Goal: Transaction & Acquisition: Subscribe to service/newsletter

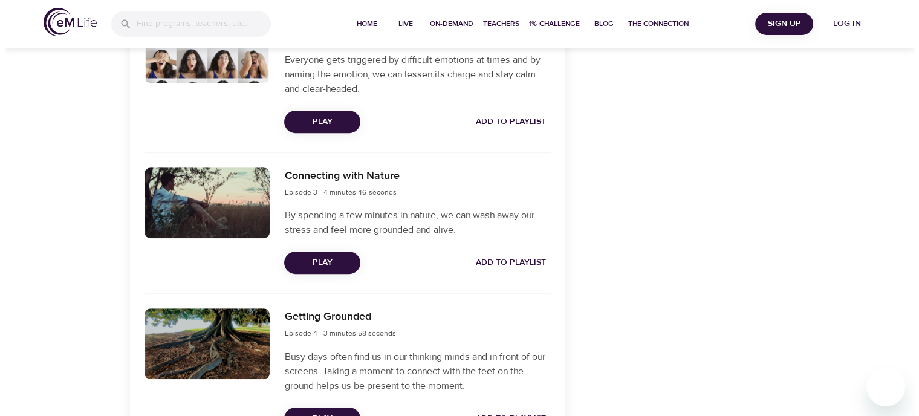
scroll to position [658, 0]
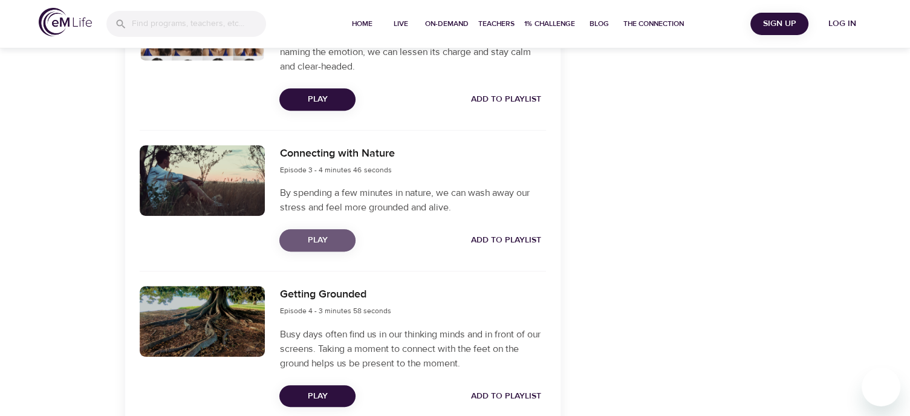
click at [310, 236] on span "Play" at bounding box center [317, 240] width 57 height 15
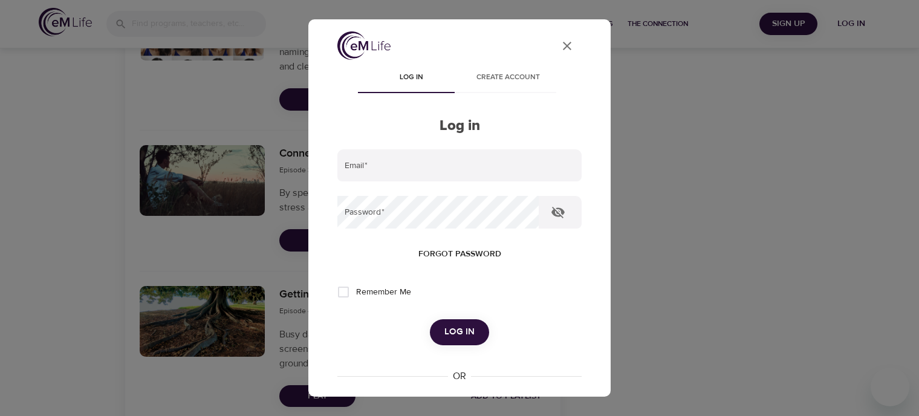
type input "[EMAIL_ADDRESS][DOMAIN_NAME]"
click at [457, 327] on span "Log in" at bounding box center [460, 332] width 30 height 16
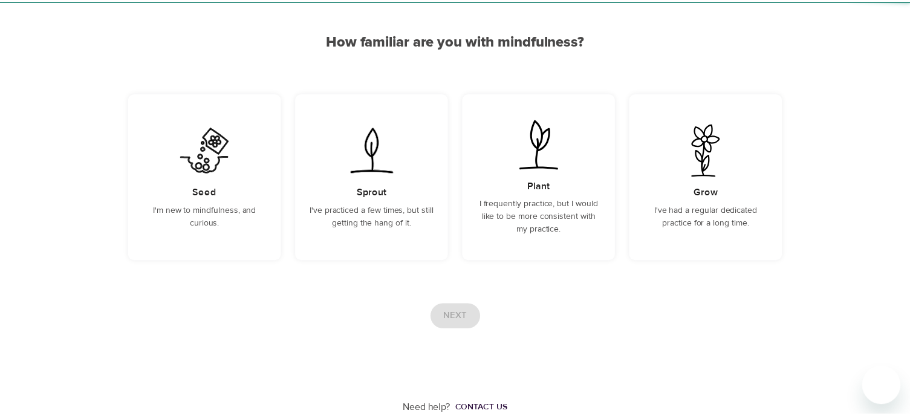
scroll to position [97, 0]
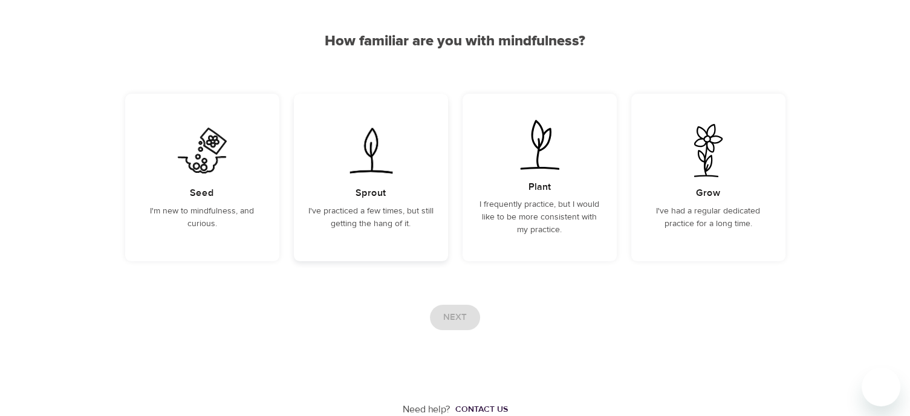
click at [377, 184] on div "Sprout I've practiced a few times, but still getting the hang of it." at bounding box center [371, 178] width 154 height 168
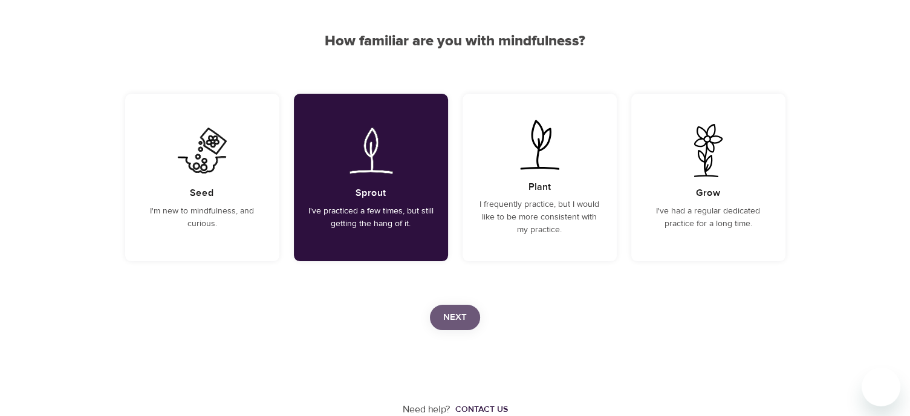
click at [452, 314] on span "Next" at bounding box center [455, 318] width 24 height 16
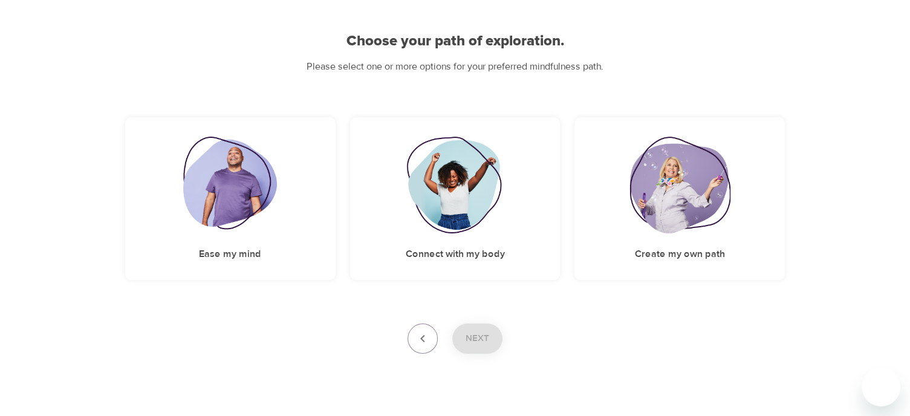
scroll to position [116, 0]
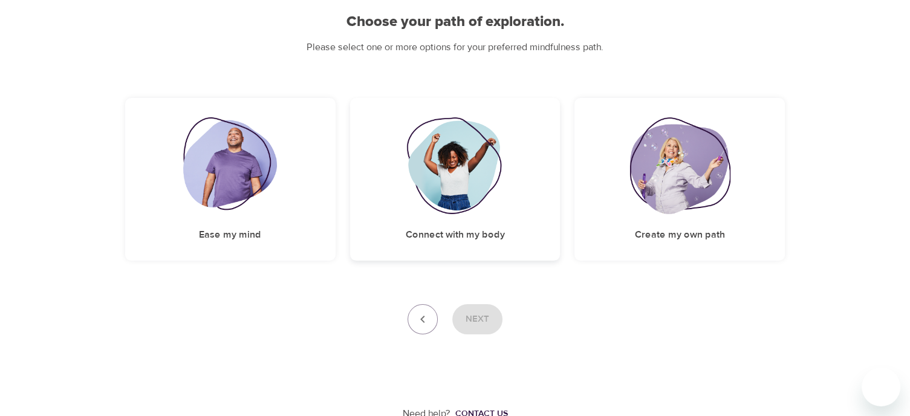
click at [462, 148] on img at bounding box center [455, 165] width 98 height 97
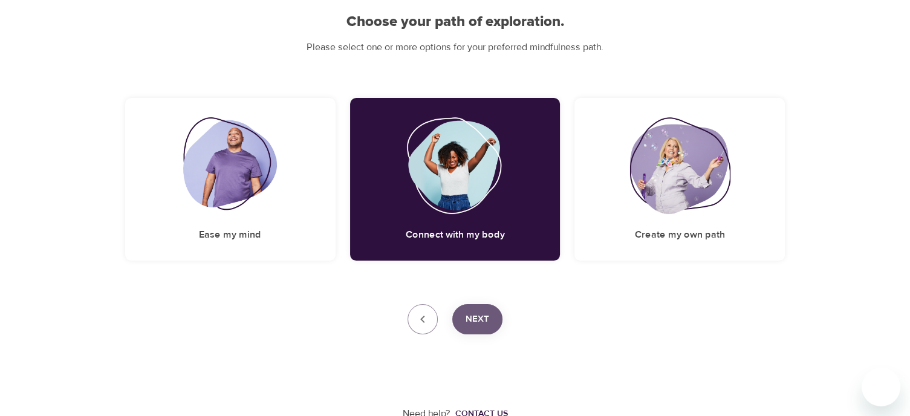
click at [474, 327] on span "Next" at bounding box center [478, 319] width 24 height 16
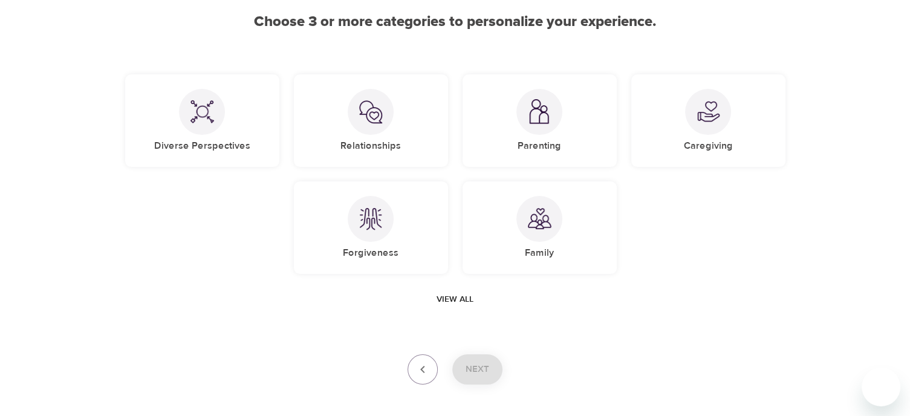
scroll to position [166, 0]
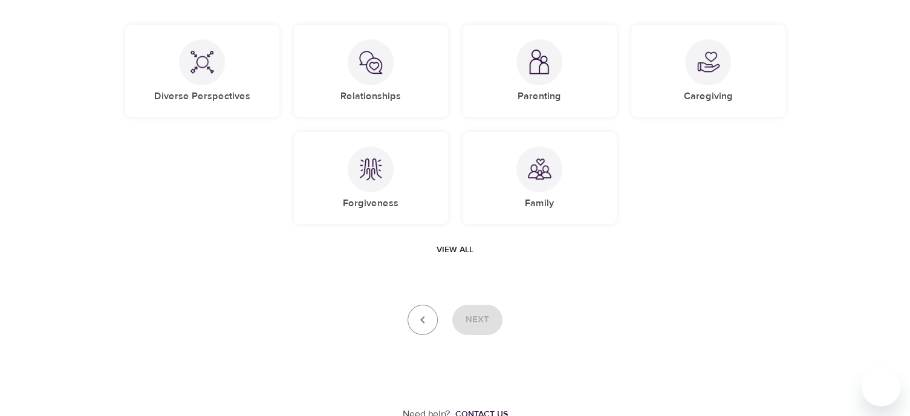
click at [444, 244] on span "View all" at bounding box center [455, 250] width 37 height 15
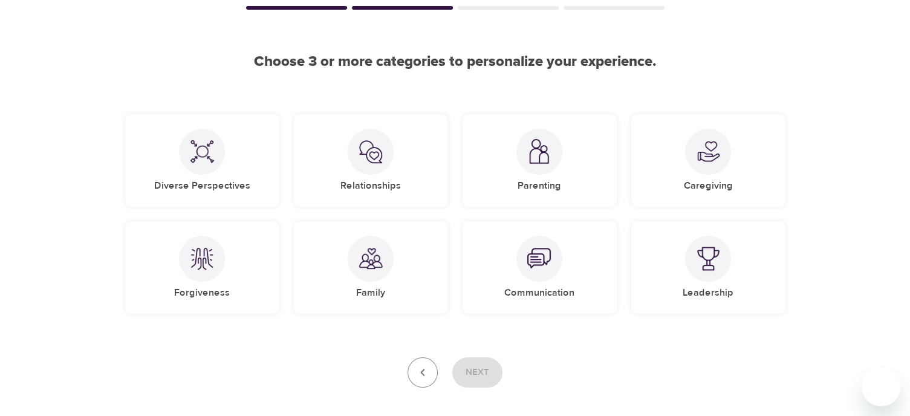
scroll to position [134, 0]
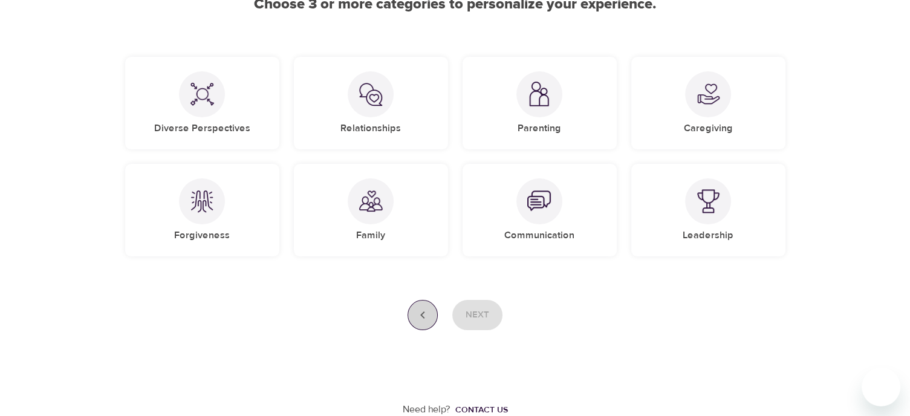
click at [422, 311] on icon "button" at bounding box center [422, 315] width 15 height 15
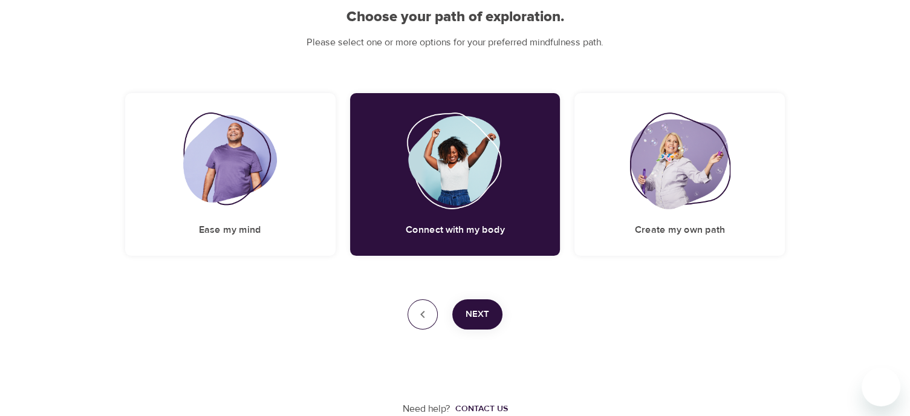
scroll to position [120, 0]
click at [660, 230] on h5 "Create my own path" at bounding box center [680, 230] width 90 height 13
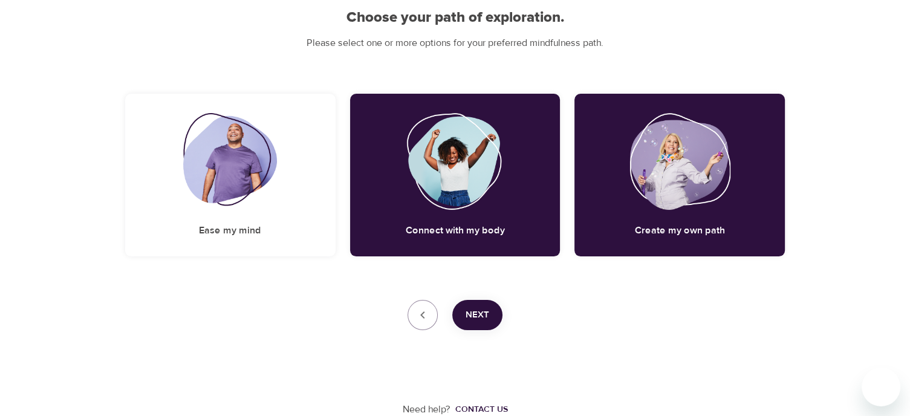
click at [469, 308] on span "Next" at bounding box center [478, 315] width 24 height 16
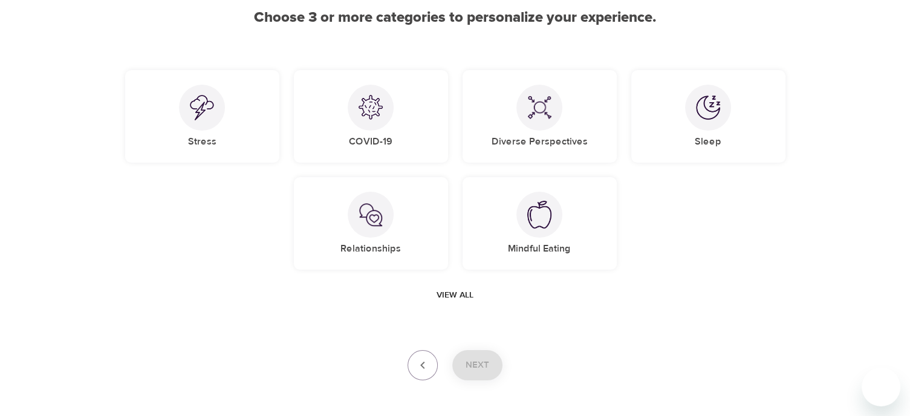
scroll to position [170, 0]
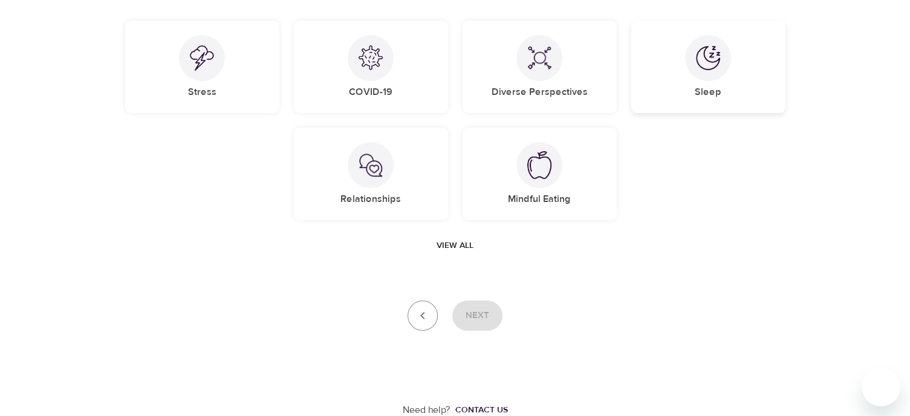
click at [709, 56] on img at bounding box center [708, 58] width 24 height 24
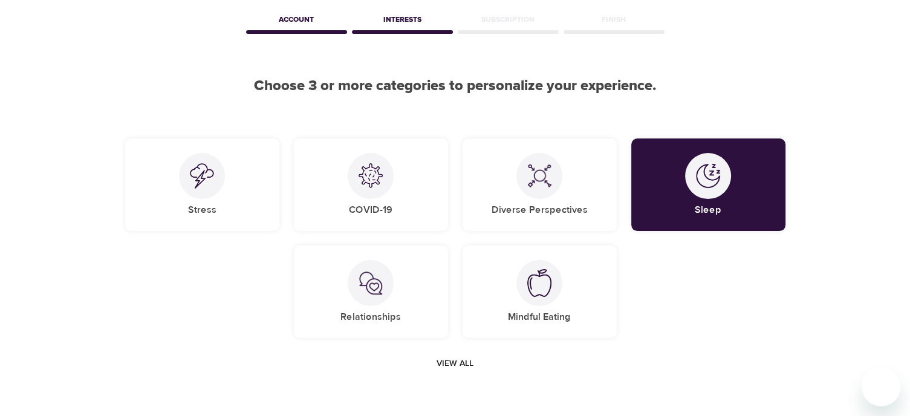
scroll to position [50, 0]
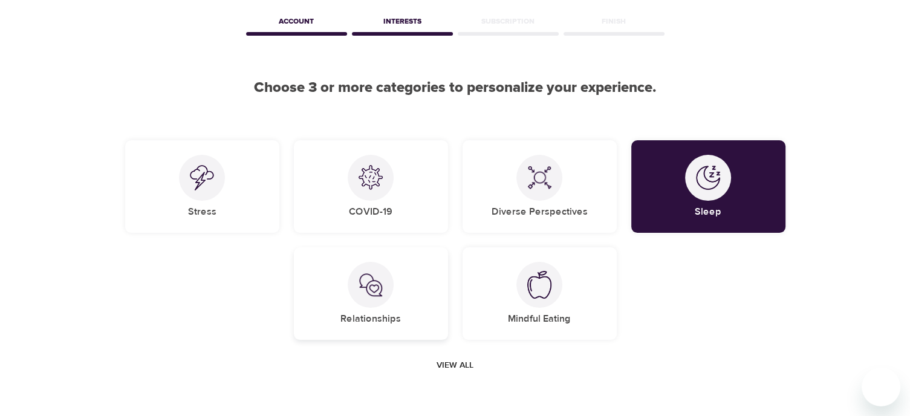
click at [375, 281] on img at bounding box center [371, 285] width 24 height 24
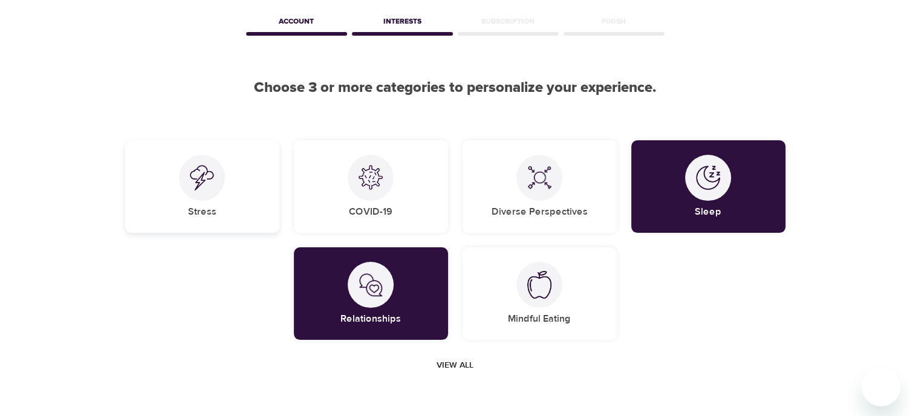
click at [203, 169] on img at bounding box center [202, 177] width 24 height 25
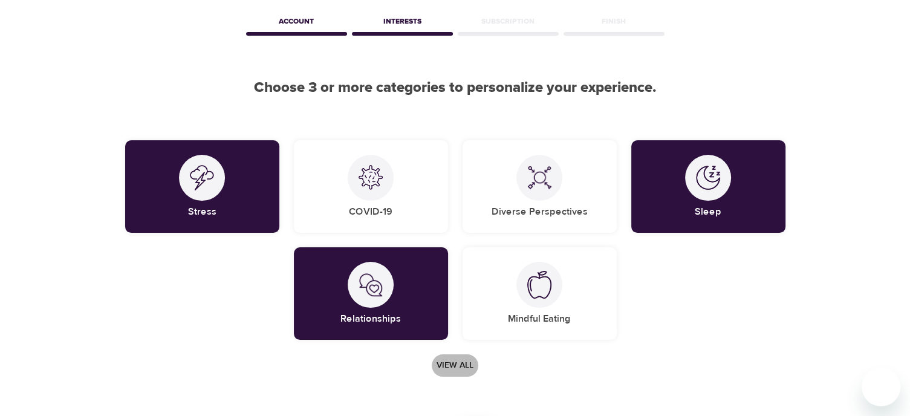
click at [448, 365] on span "View all" at bounding box center [455, 365] width 37 height 15
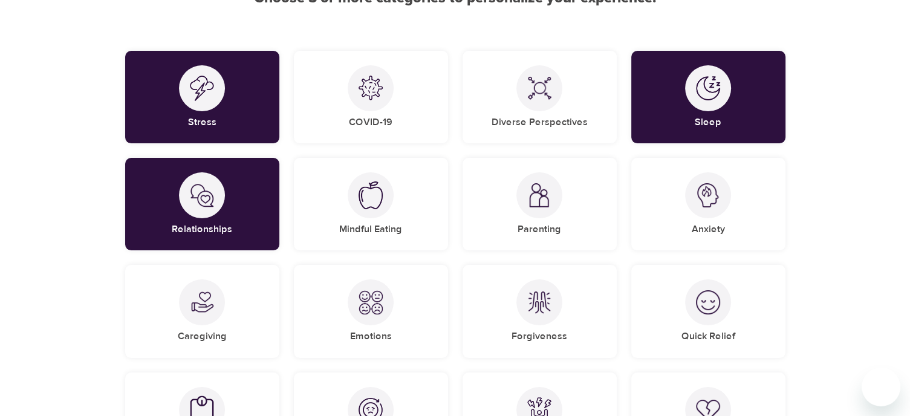
scroll to position [144, 0]
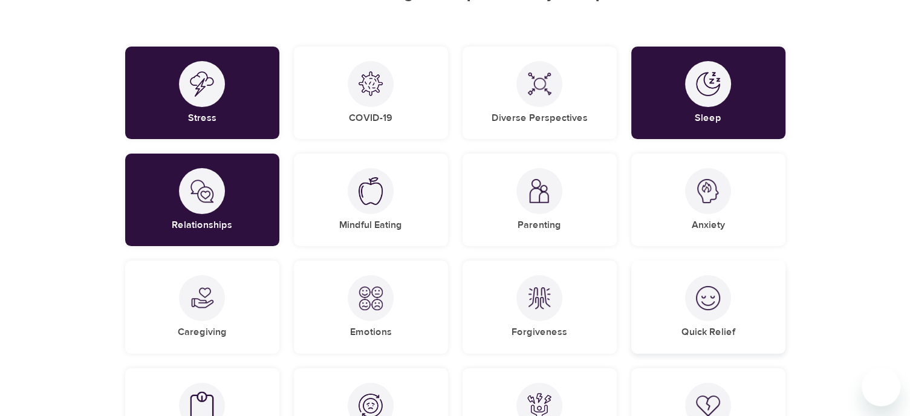
click at [709, 298] on img at bounding box center [708, 298] width 24 height 24
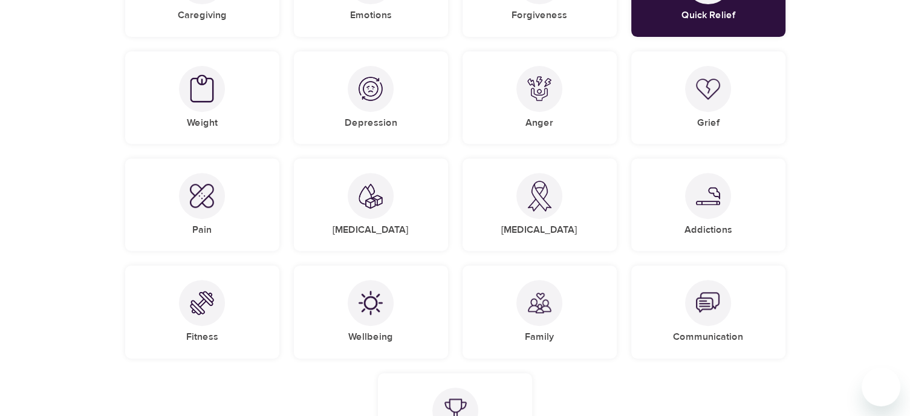
scroll to position [486, 0]
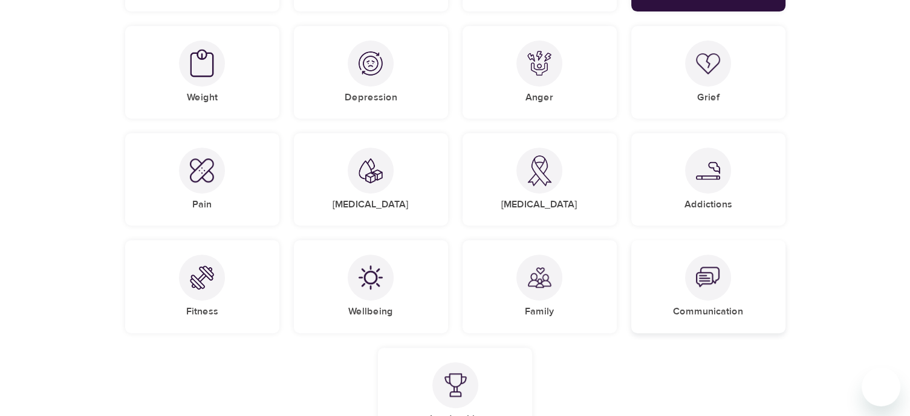
click at [712, 275] on img at bounding box center [708, 277] width 24 height 24
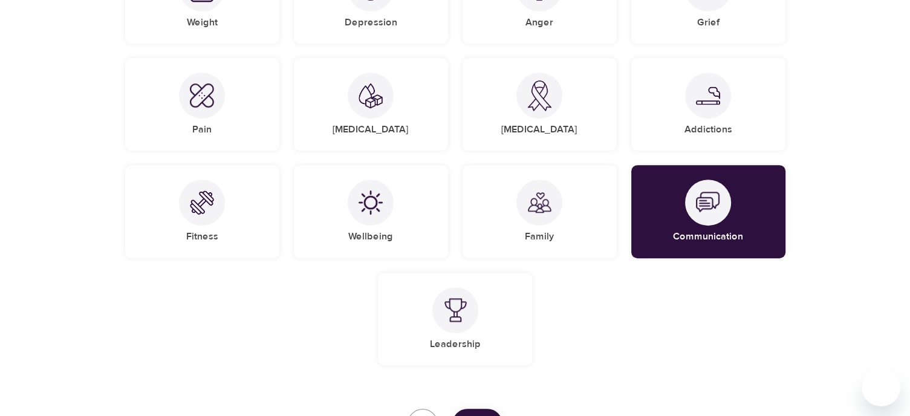
scroll to position [569, 0]
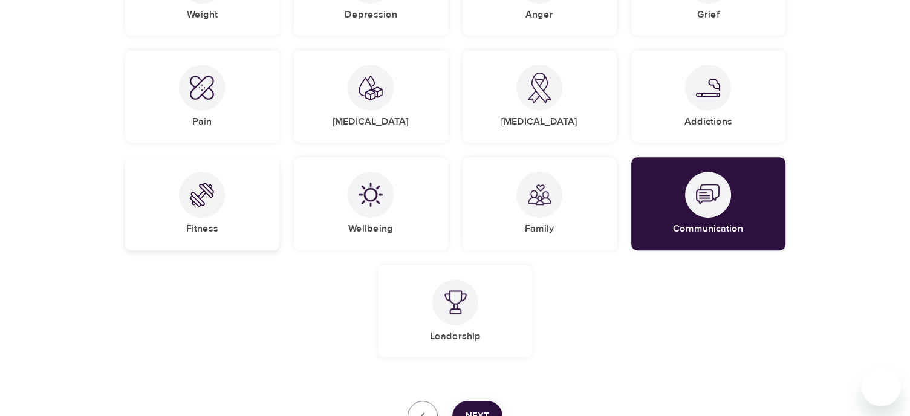
click at [198, 195] on img at bounding box center [202, 195] width 24 height 24
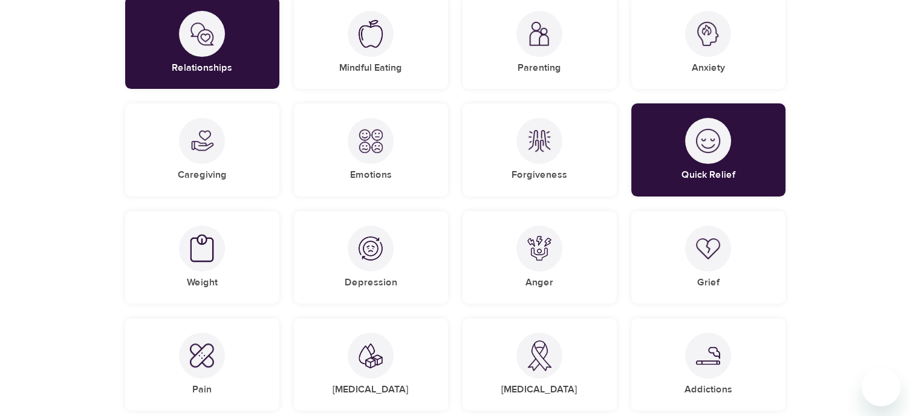
scroll to position [269, 0]
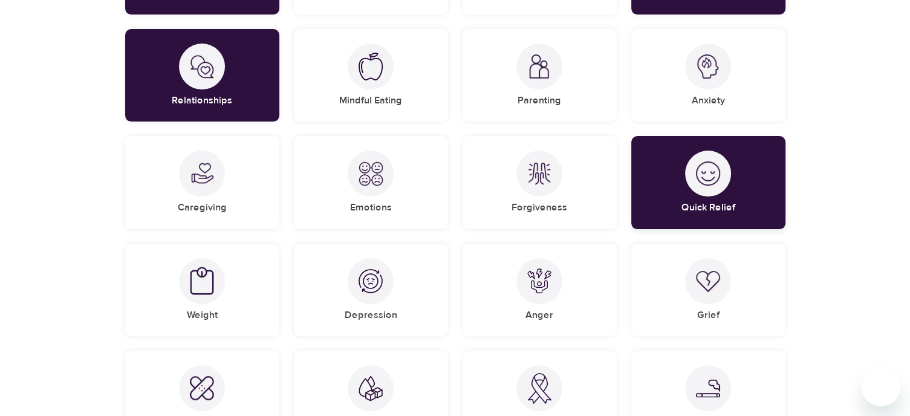
click at [752, 160] on div "Quick Relief" at bounding box center [708, 182] width 154 height 93
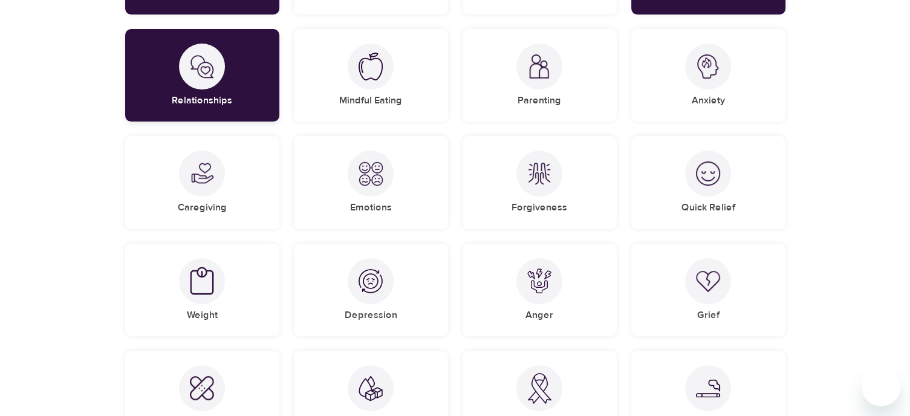
click at [148, 76] on div "Relationships" at bounding box center [202, 75] width 154 height 93
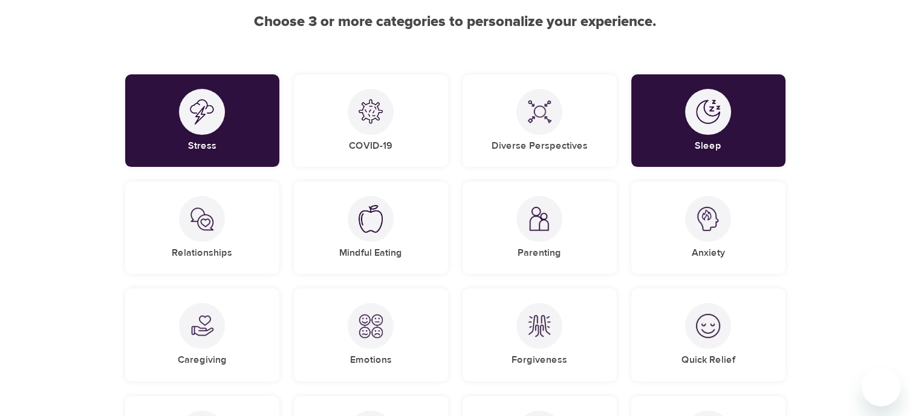
scroll to position [111, 0]
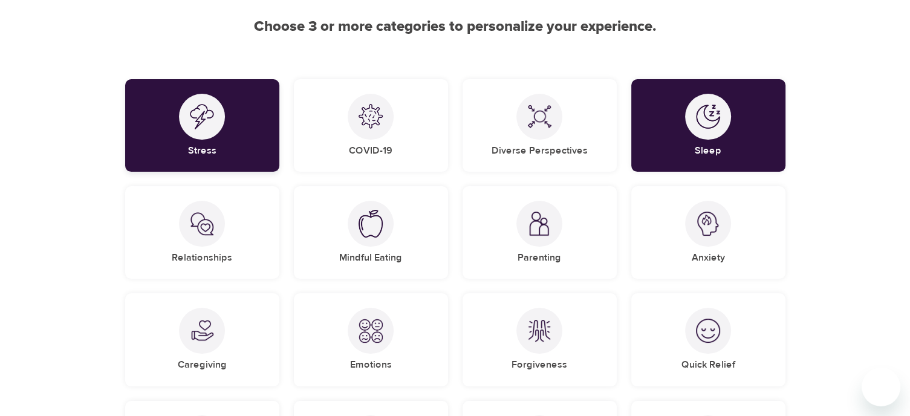
click at [149, 111] on div "Stress" at bounding box center [202, 125] width 154 height 93
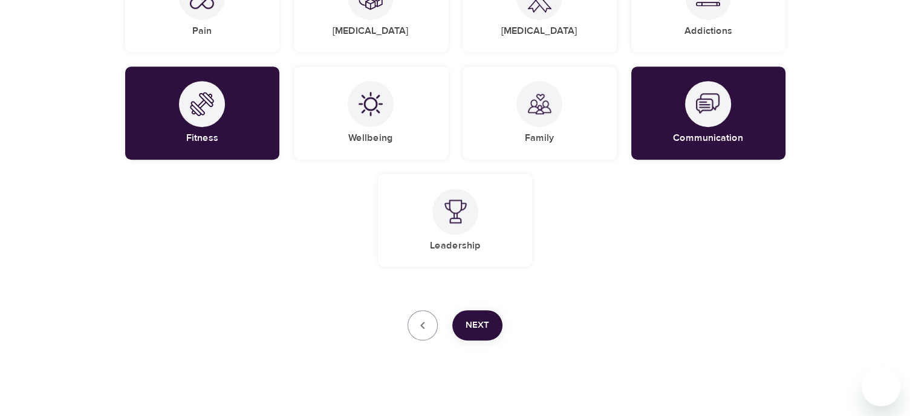
scroll to position [653, 0]
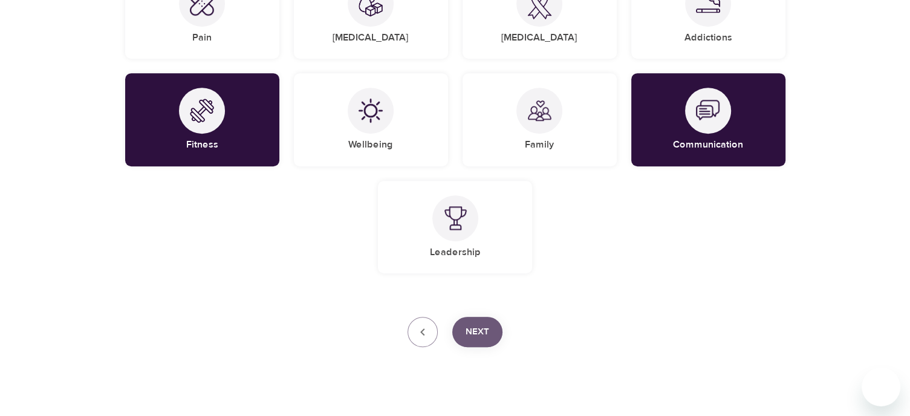
click at [474, 329] on span "Next" at bounding box center [478, 332] width 24 height 16
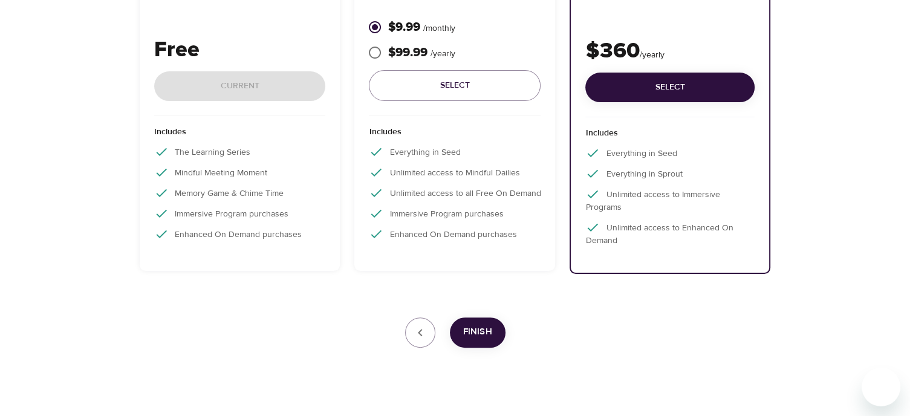
scroll to position [281, 0]
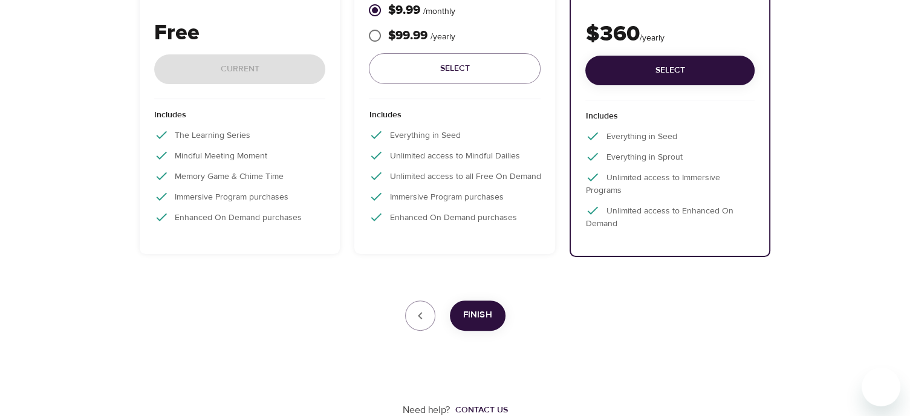
click at [204, 61] on div "Free Current" at bounding box center [240, 58] width 172 height 82
click at [253, 62] on div "Free Current" at bounding box center [240, 58] width 172 height 82
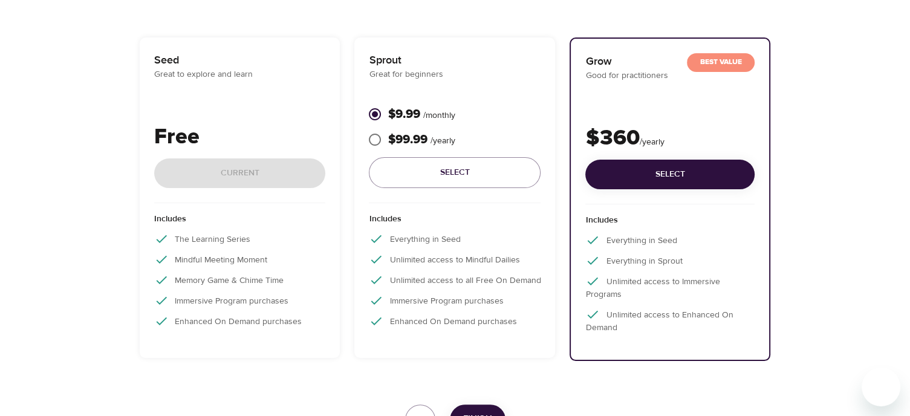
scroll to position [179, 0]
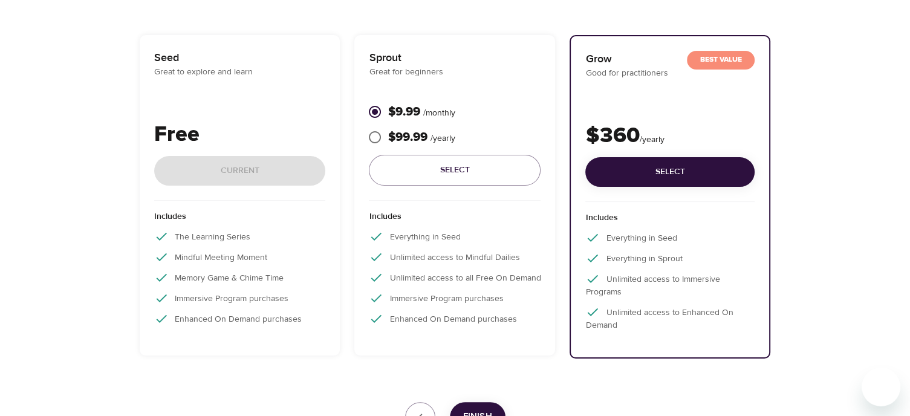
click at [169, 50] on p "Seed" at bounding box center [240, 58] width 172 height 16
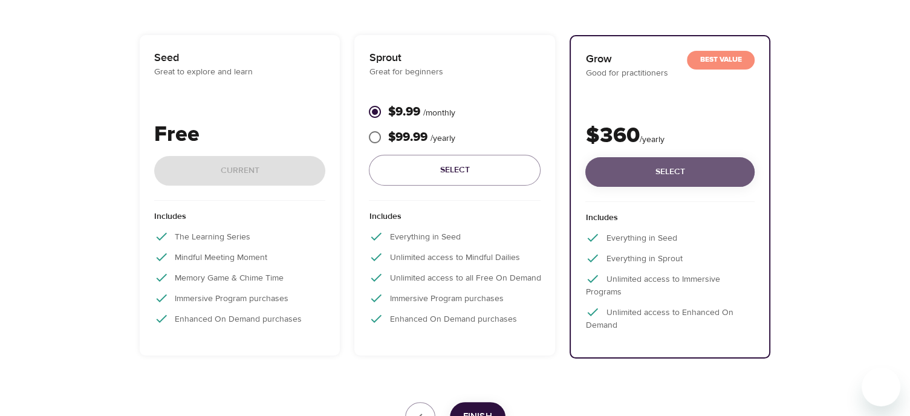
click at [668, 161] on button "Select" at bounding box center [669, 172] width 169 height 30
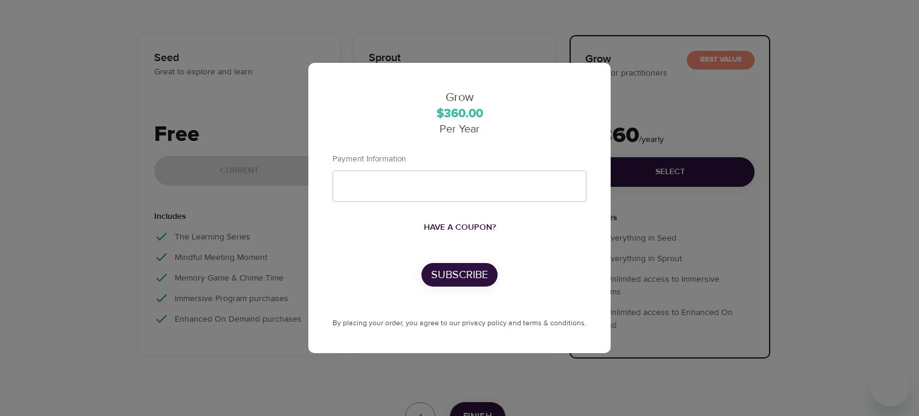
click at [639, 365] on div "Grow $360.00 Per Year Payment Information Have a coupon? Subscribe By placing y…" at bounding box center [459, 208] width 919 height 416
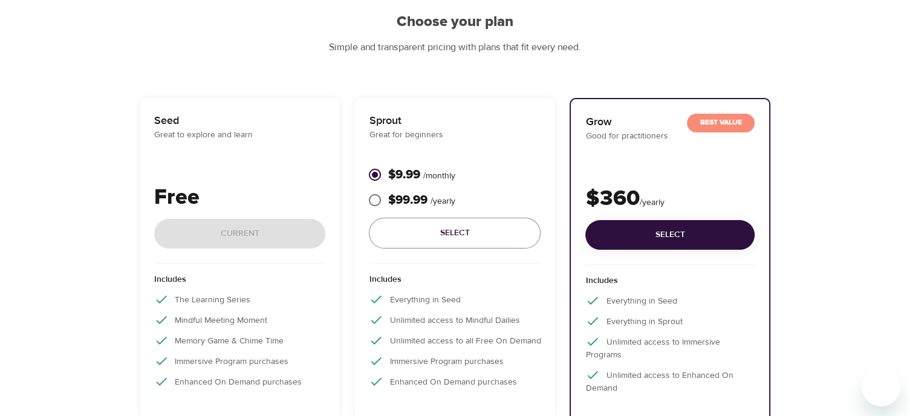
scroll to position [115, 0]
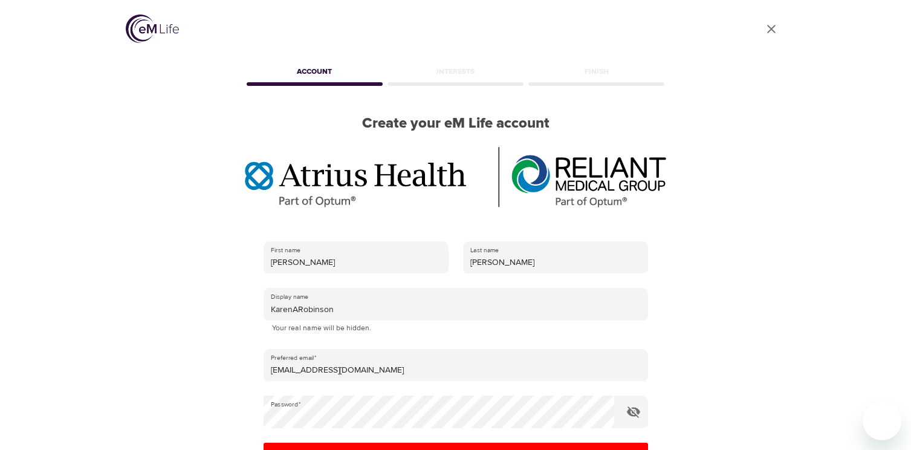
scroll to position [177, 0]
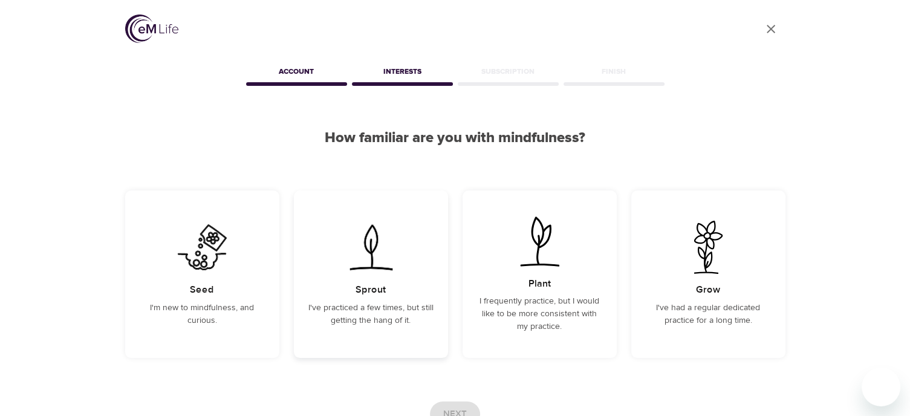
click at [375, 239] on img at bounding box center [370, 247] width 61 height 53
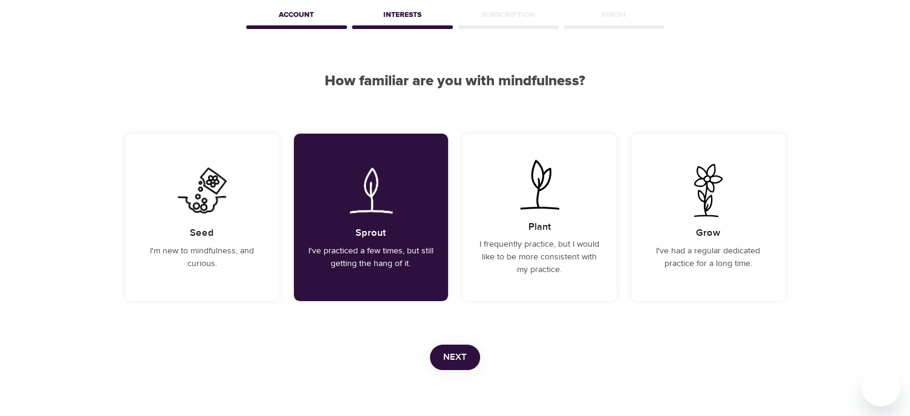
scroll to position [97, 0]
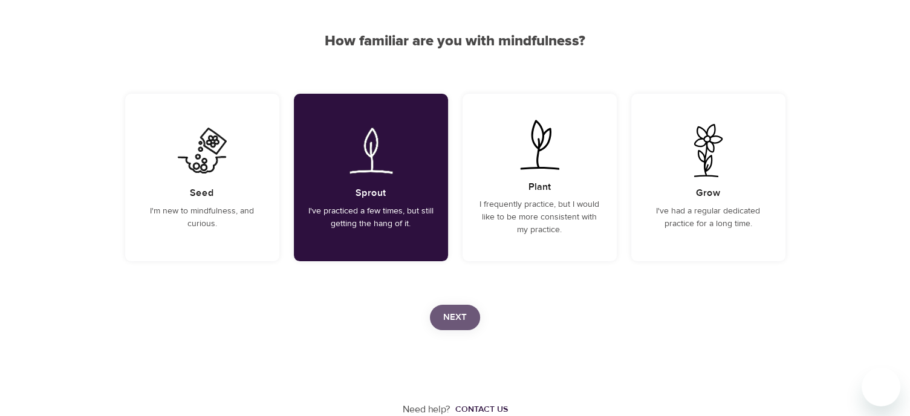
click at [443, 319] on span "Next" at bounding box center [455, 318] width 24 height 16
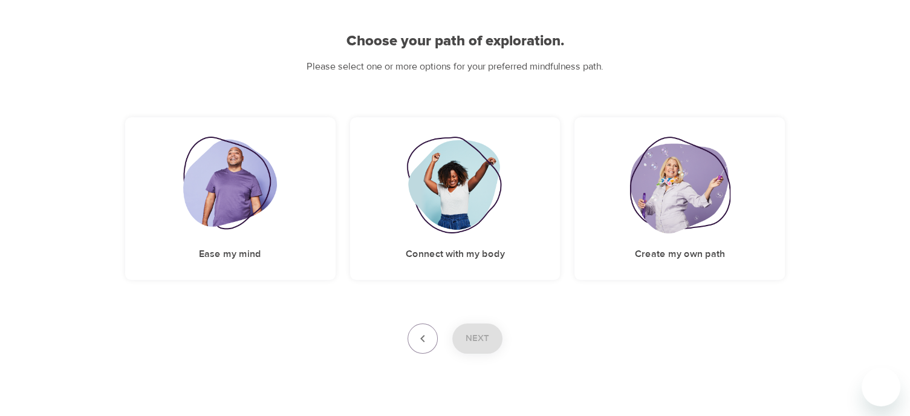
scroll to position [116, 0]
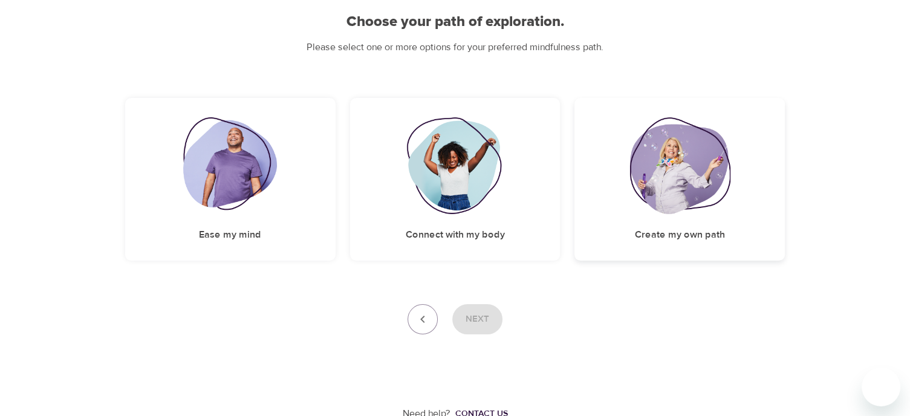
click at [671, 179] on img at bounding box center [680, 165] width 100 height 97
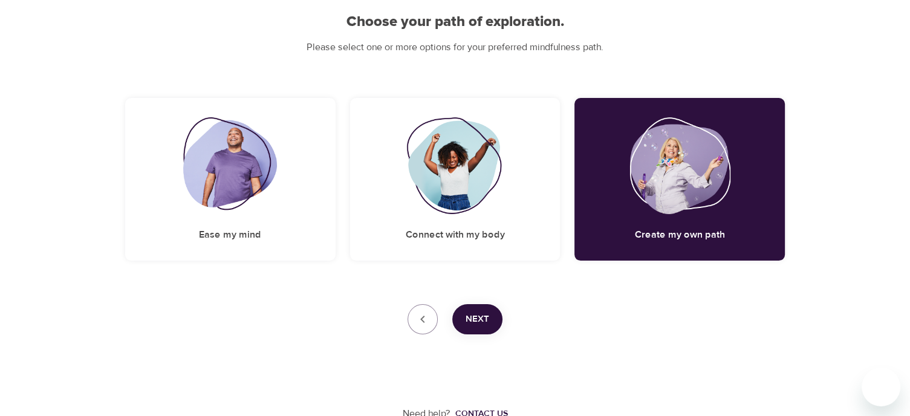
click at [472, 319] on span "Next" at bounding box center [478, 319] width 24 height 16
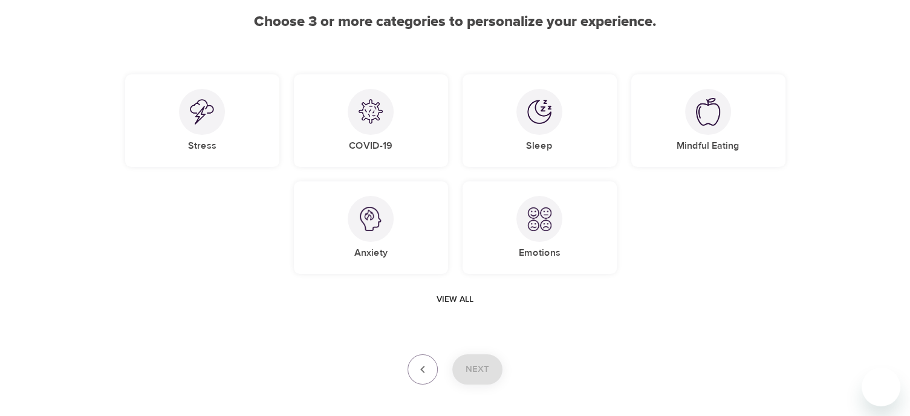
scroll to position [166, 0]
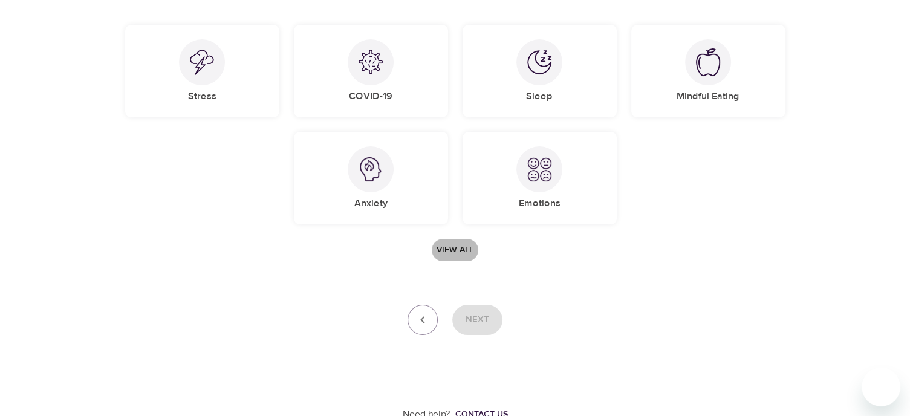
click at [457, 246] on span "View all" at bounding box center [455, 250] width 37 height 15
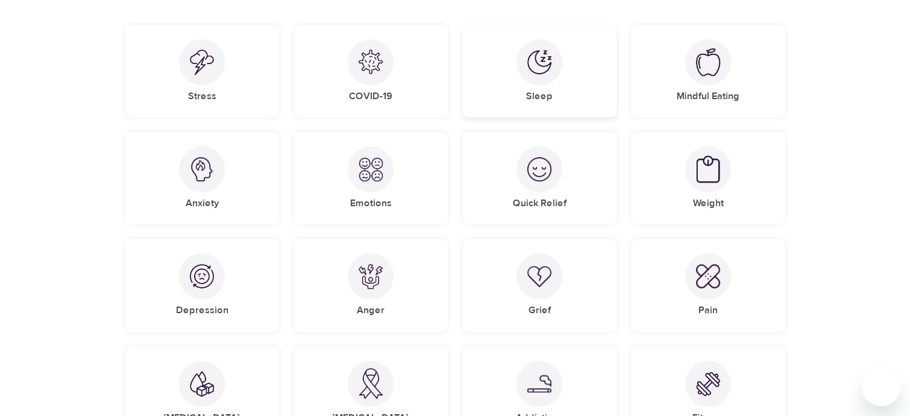
click at [550, 79] on div at bounding box center [539, 62] width 46 height 46
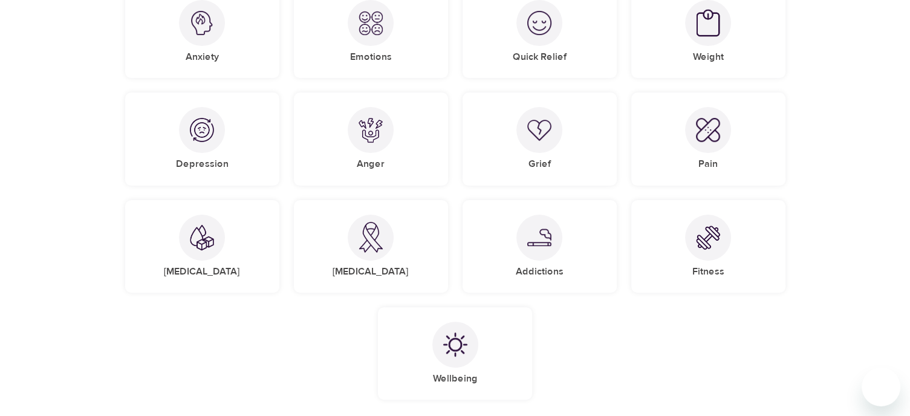
scroll to position [314, 0]
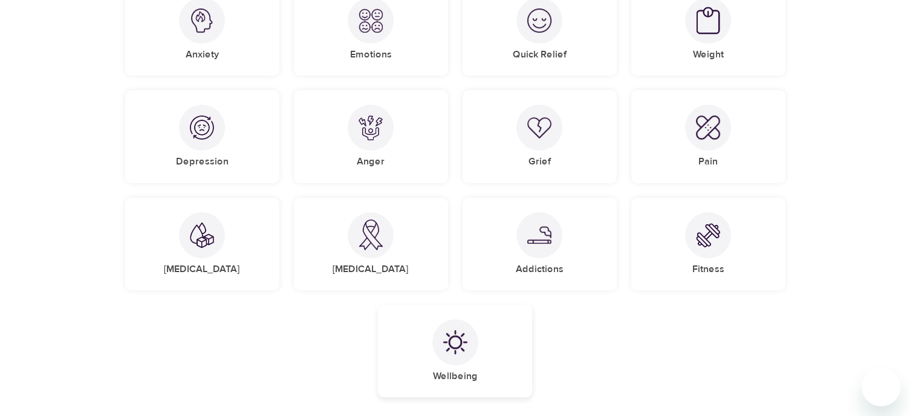
click at [456, 343] on img at bounding box center [455, 342] width 24 height 24
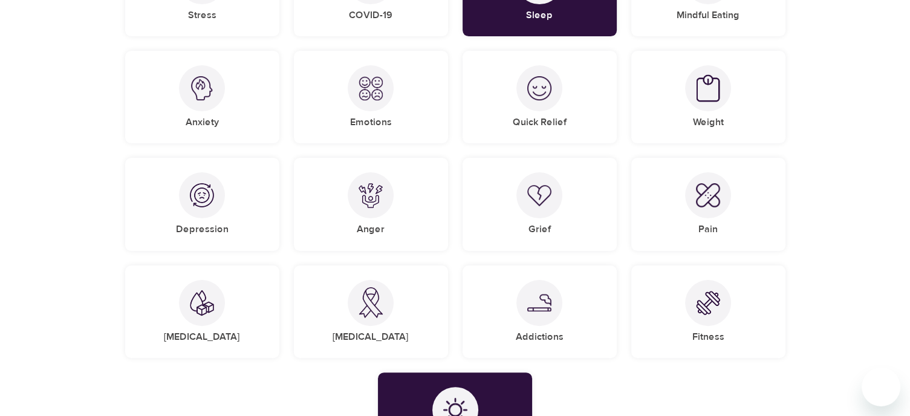
scroll to position [253, 0]
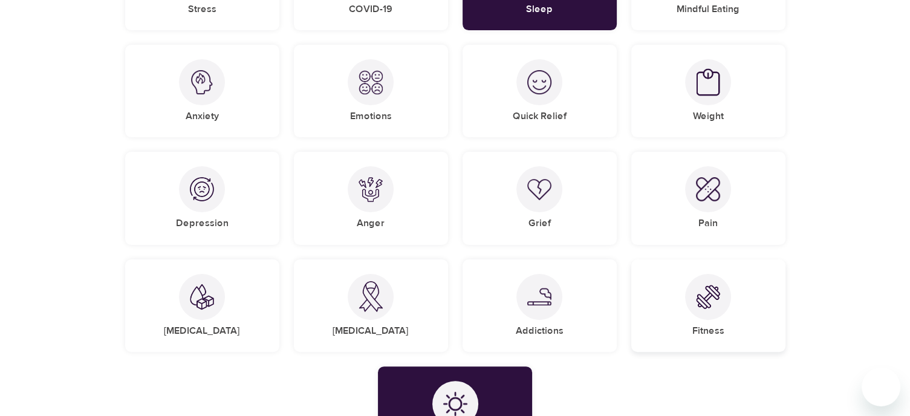
click at [708, 292] on img at bounding box center [708, 297] width 24 height 24
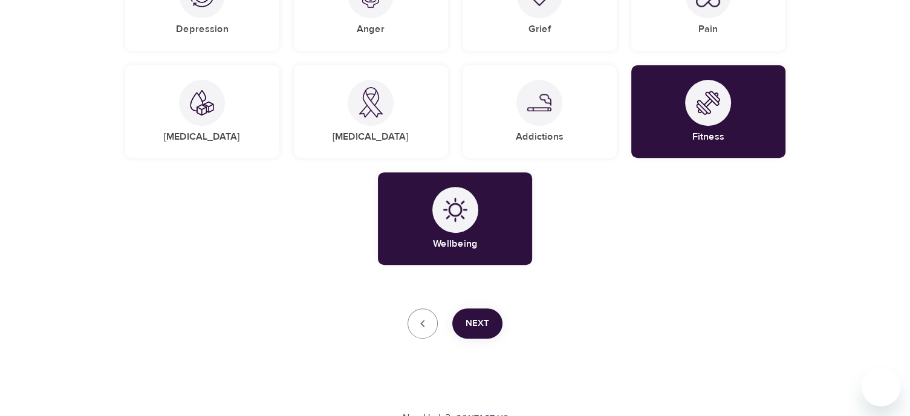
scroll to position [448, 0]
click at [473, 321] on span "Next" at bounding box center [478, 323] width 24 height 16
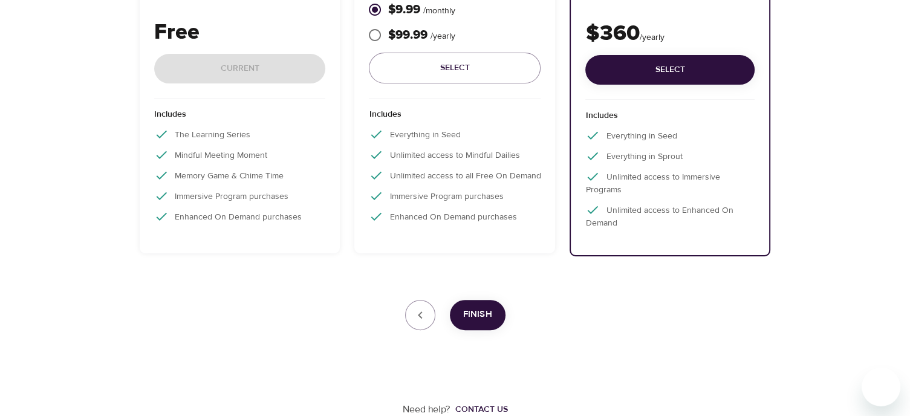
scroll to position [273, 0]
